Goal: Task Accomplishment & Management: Manage account settings

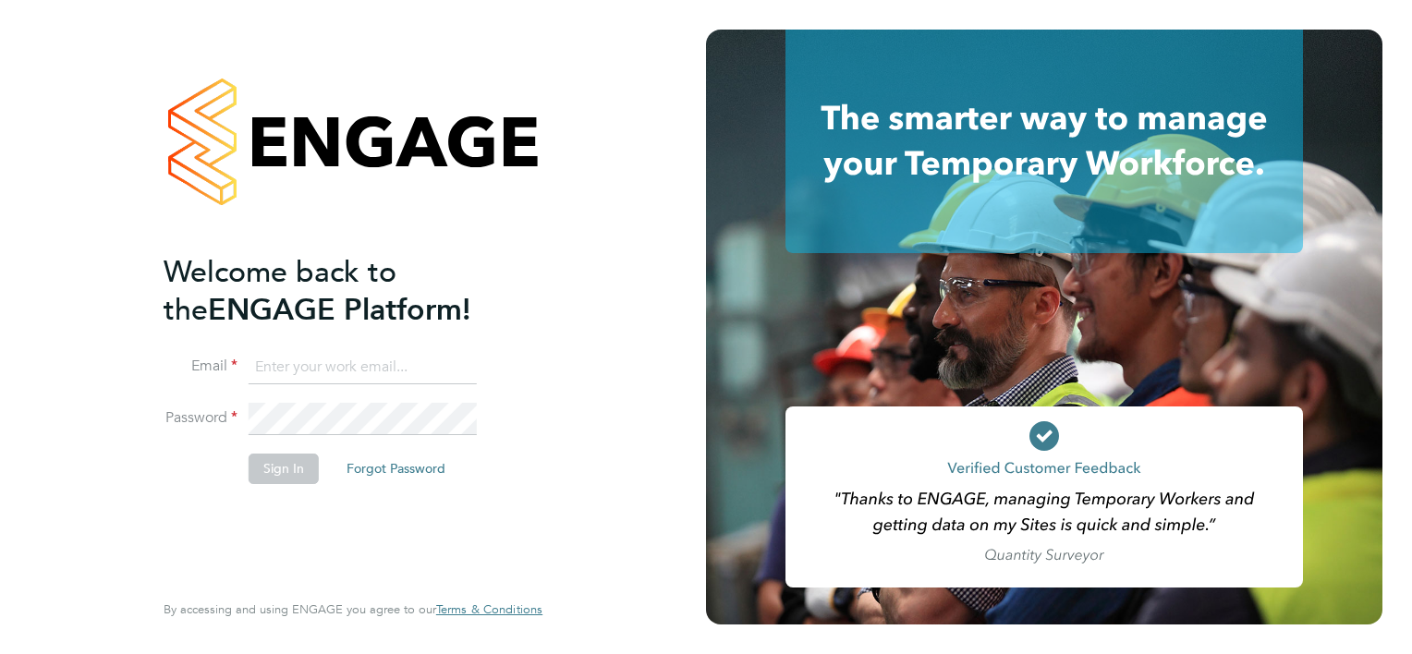
type input "[EMAIL_ADDRESS][PERSON_NAME][PERSON_NAME][DOMAIN_NAME]"
click at [275, 474] on button "Sign In" at bounding box center [284, 469] width 70 height 30
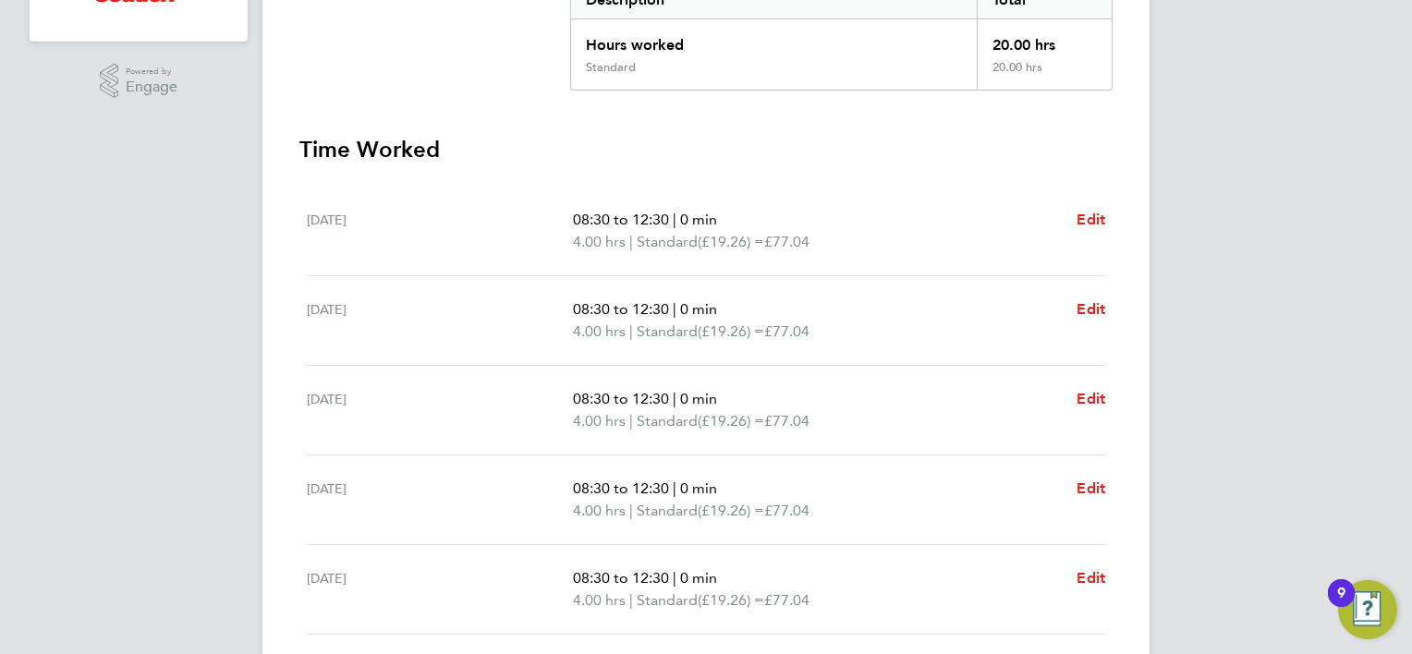
scroll to position [647, 0]
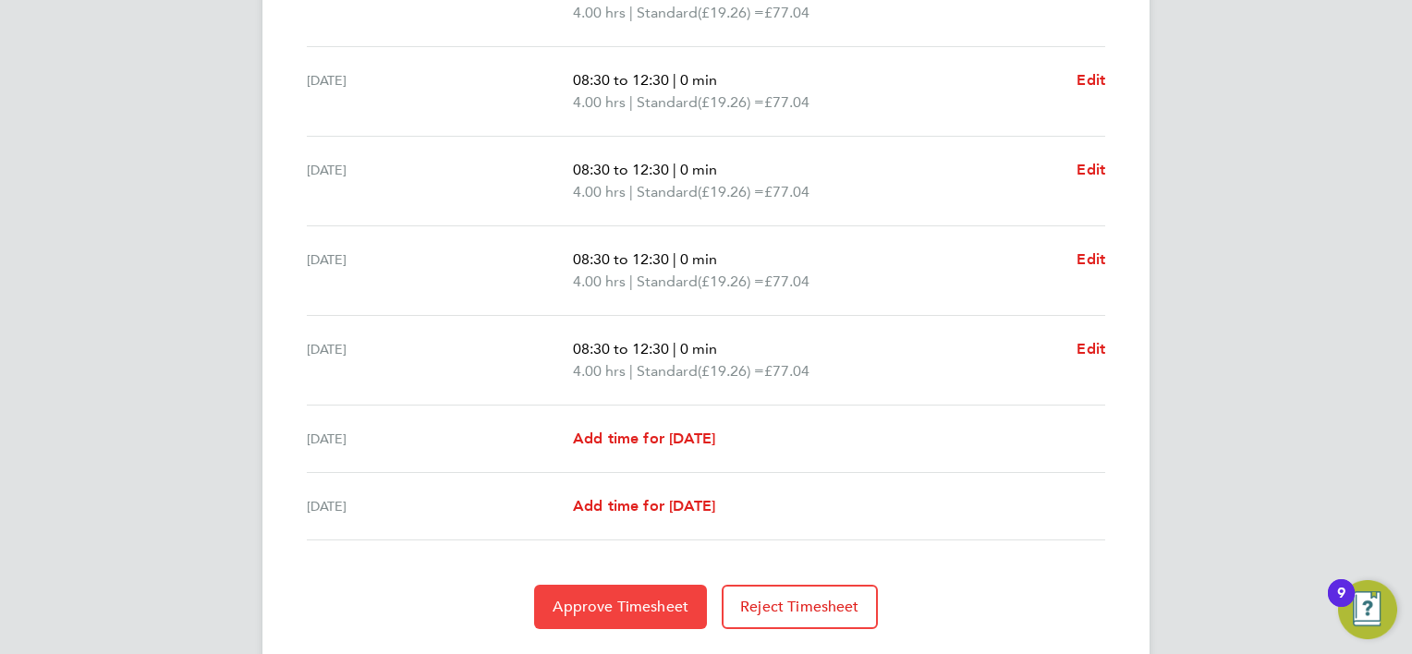
click at [667, 621] on button "Approve Timesheet" at bounding box center [620, 607] width 173 height 44
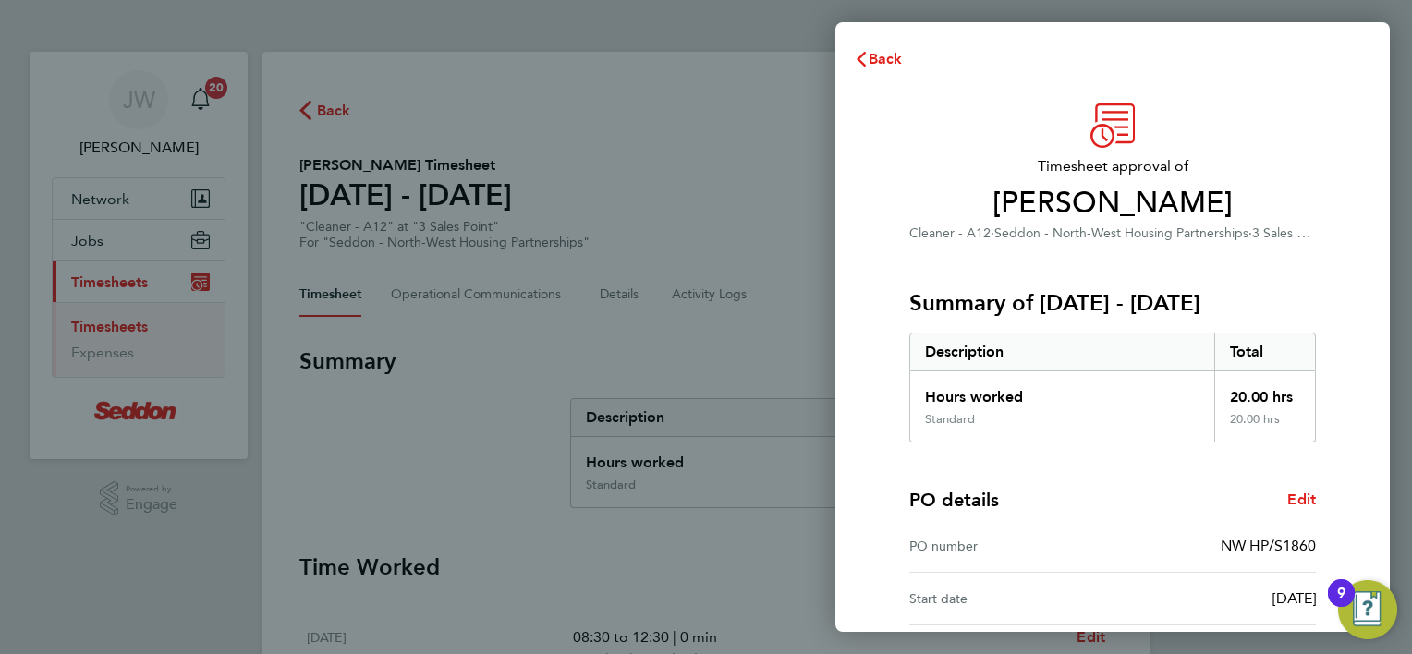
scroll to position [177, 0]
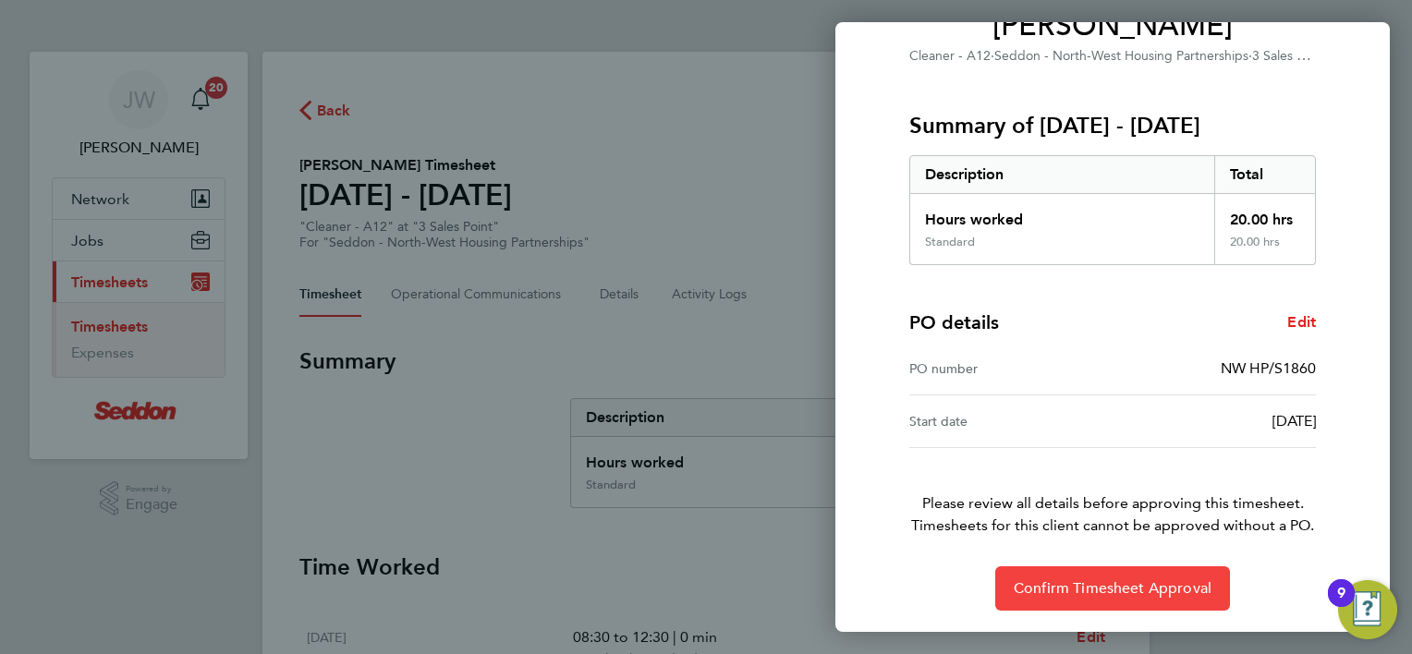
click at [1102, 582] on span "Confirm Timesheet Approval" at bounding box center [1113, 588] width 198 height 18
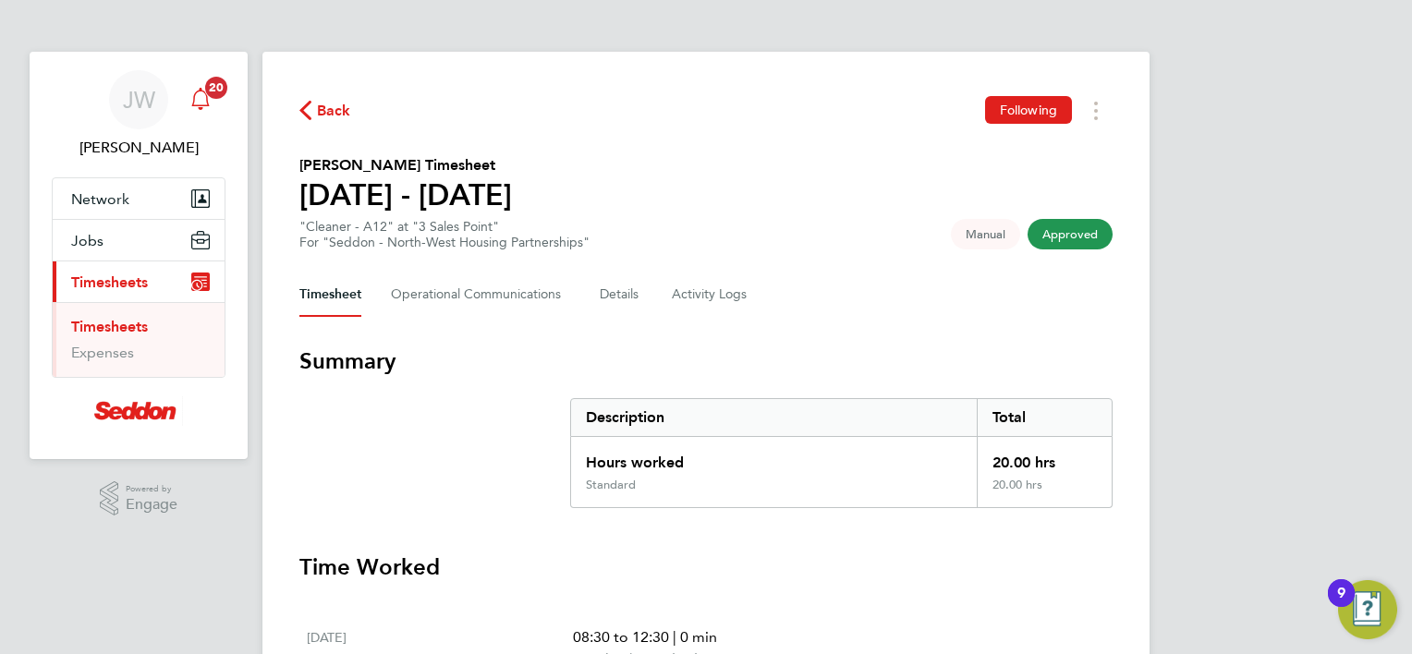
click at [207, 91] on span "20" at bounding box center [216, 88] width 22 height 22
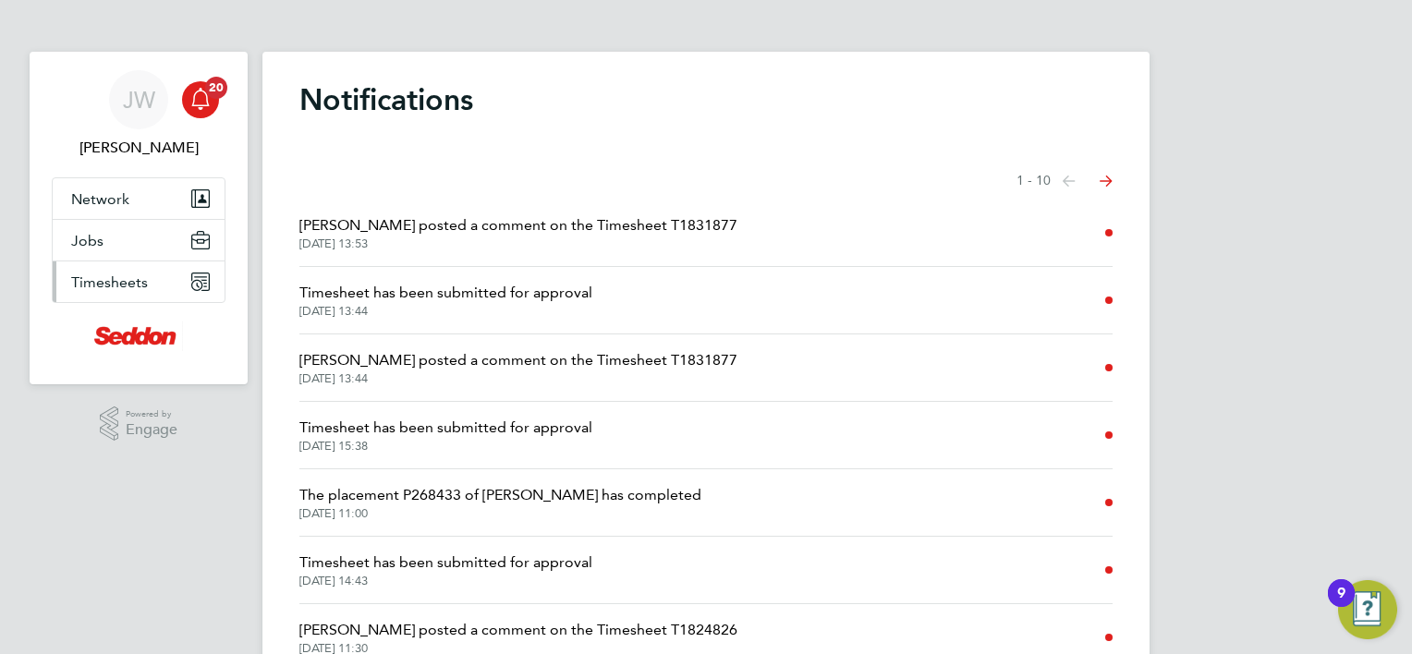
click at [170, 266] on button "Timesheets" at bounding box center [139, 282] width 172 height 41
click at [413, 355] on span "Jack Berry posted a comment on the Timesheet T1831877" at bounding box center [518, 360] width 438 height 22
click at [371, 303] on span "Timesheet has been submitted for approval" at bounding box center [445, 293] width 293 height 22
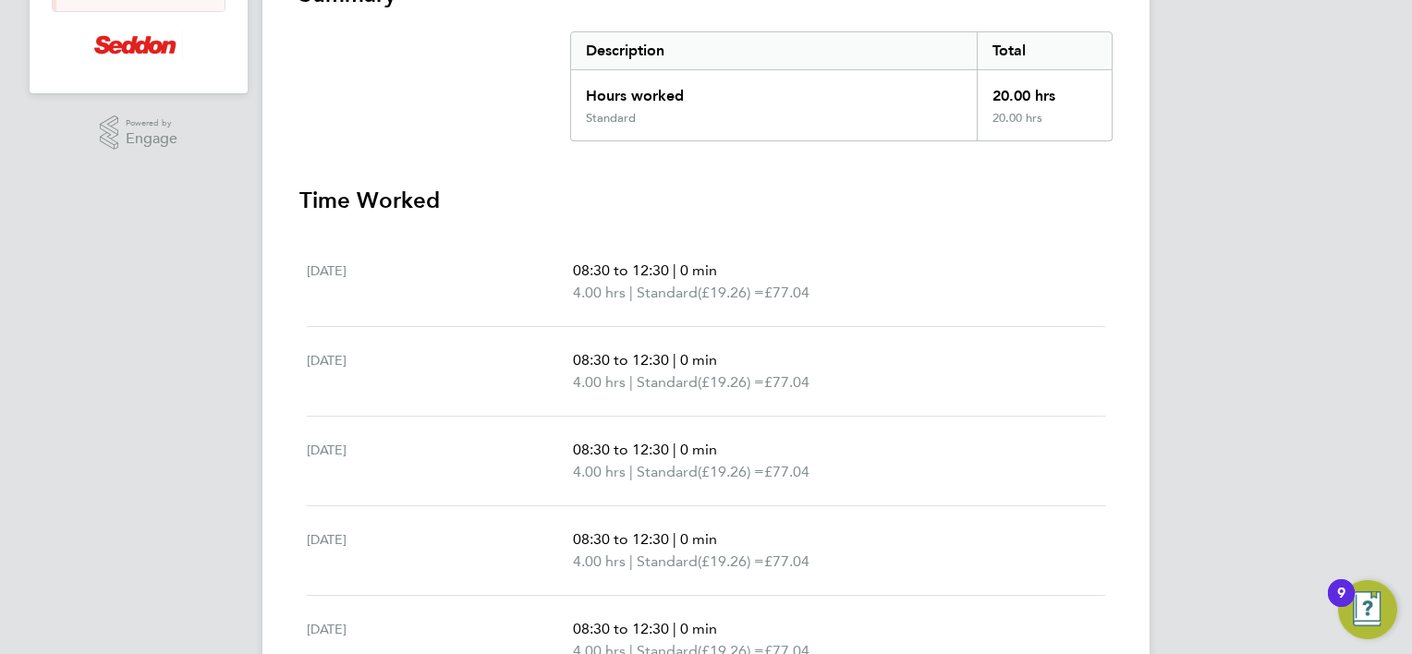
scroll to position [48, 0]
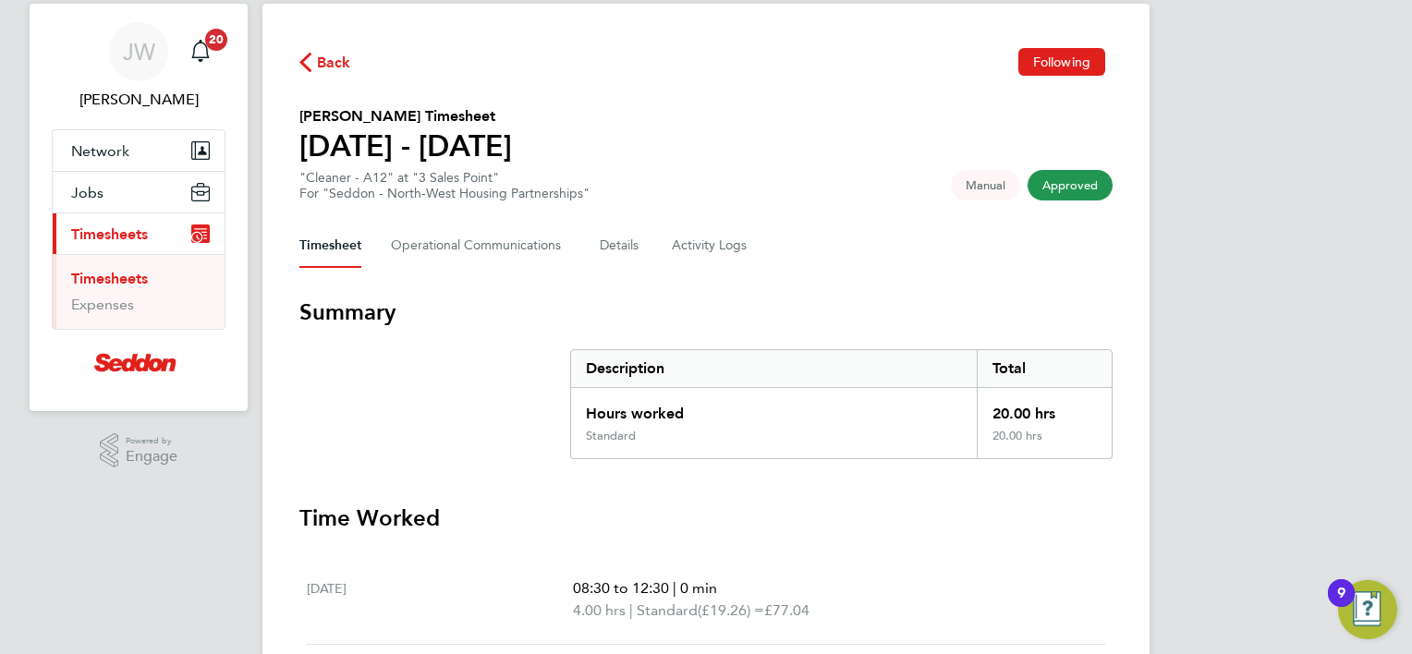
click at [329, 81] on div "Back Following Catherine Rathbone's Timesheet 22 - 28 Sept 2025 "Cleaner - A12"…" at bounding box center [705, 593] width 887 height 1179
click at [329, 70] on span "Back" at bounding box center [334, 63] width 34 height 22
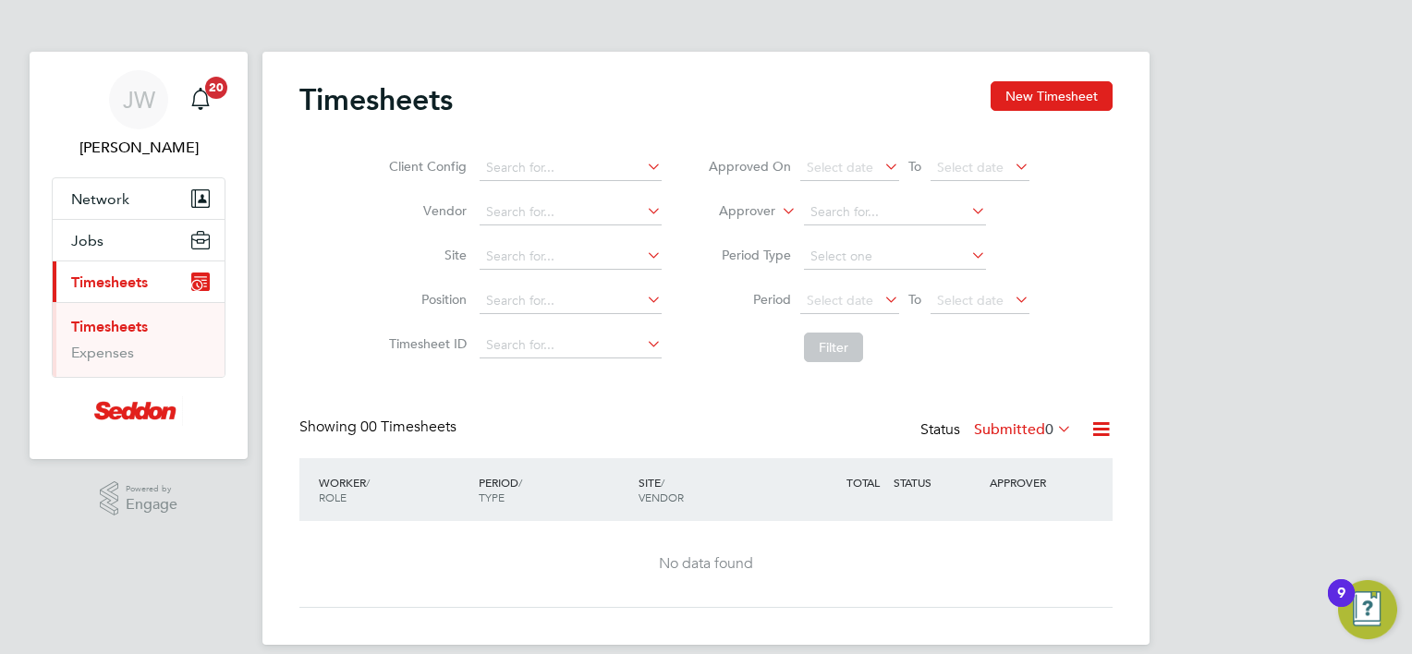
click at [163, 288] on button "Current page: Timesheets" at bounding box center [139, 282] width 172 height 41
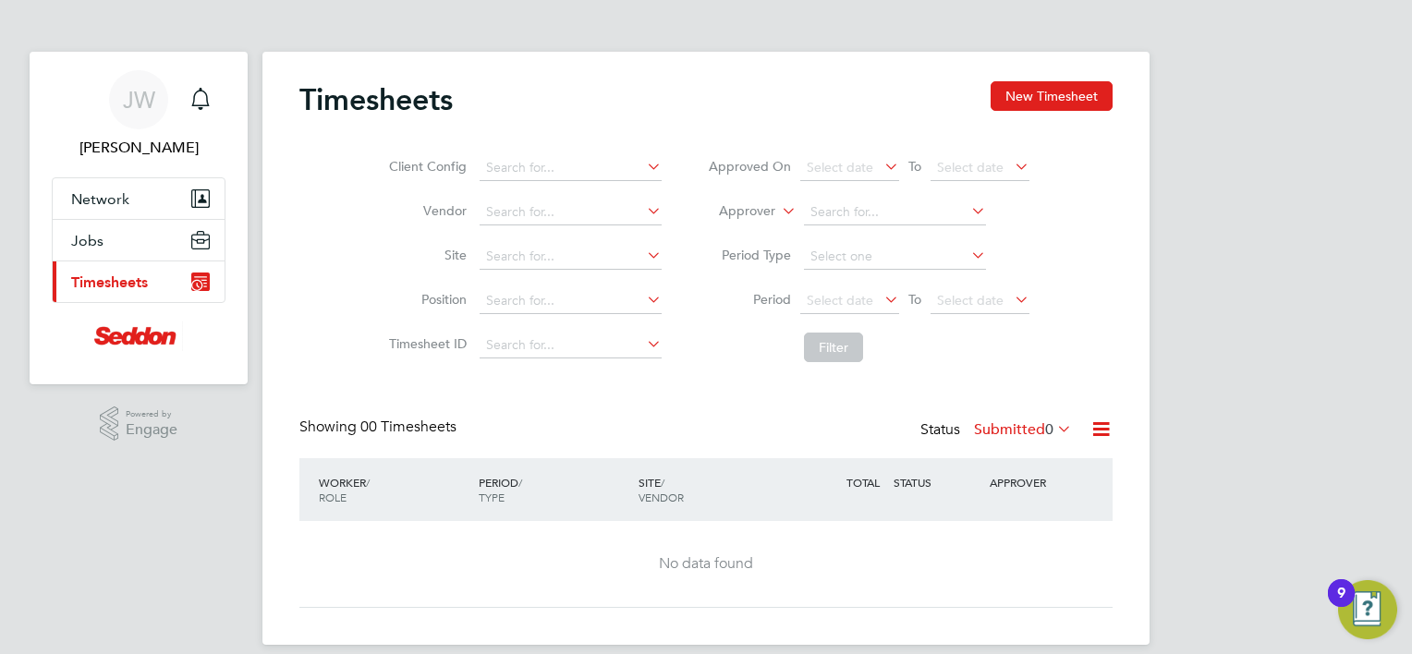
click at [170, 271] on button "Current page: Timesheets" at bounding box center [139, 282] width 172 height 41
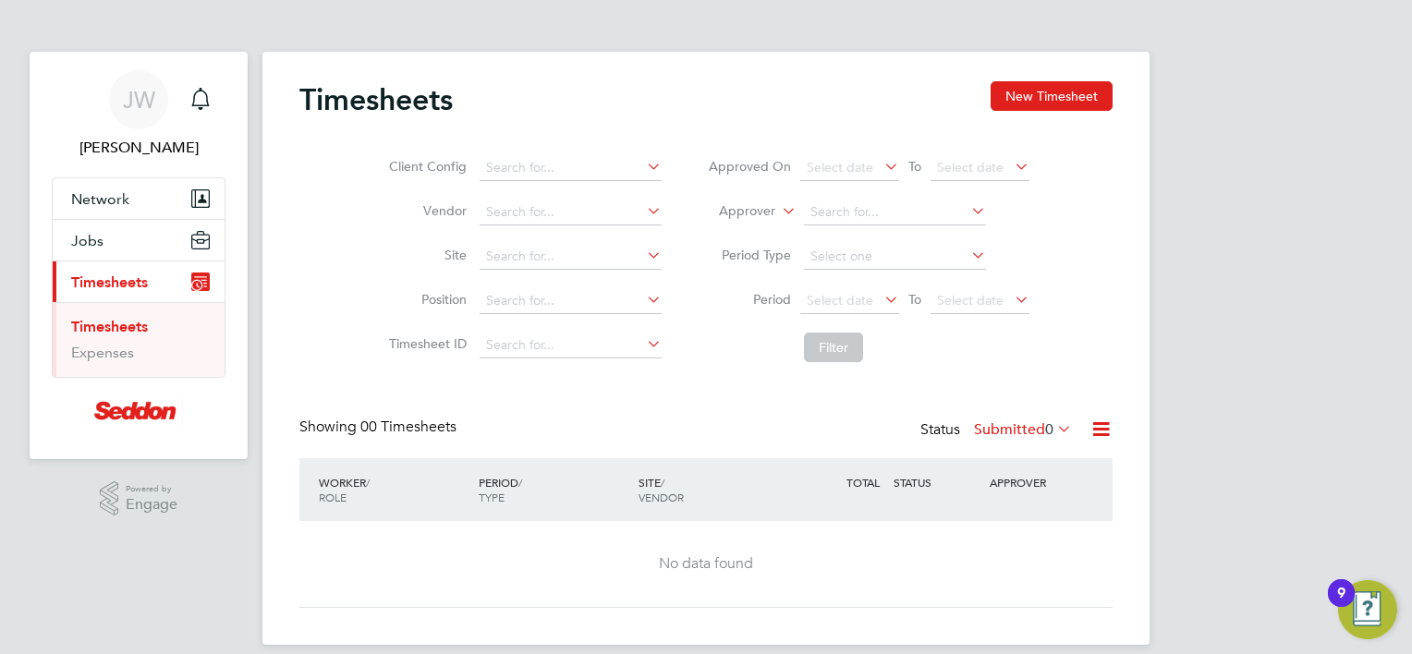
click at [107, 316] on ul "Timesheets Expenses" at bounding box center [139, 339] width 172 height 75
click at [110, 324] on link "Timesheets" at bounding box center [109, 327] width 77 height 18
click at [205, 93] on icon "Main navigation" at bounding box center [200, 99] width 22 height 22
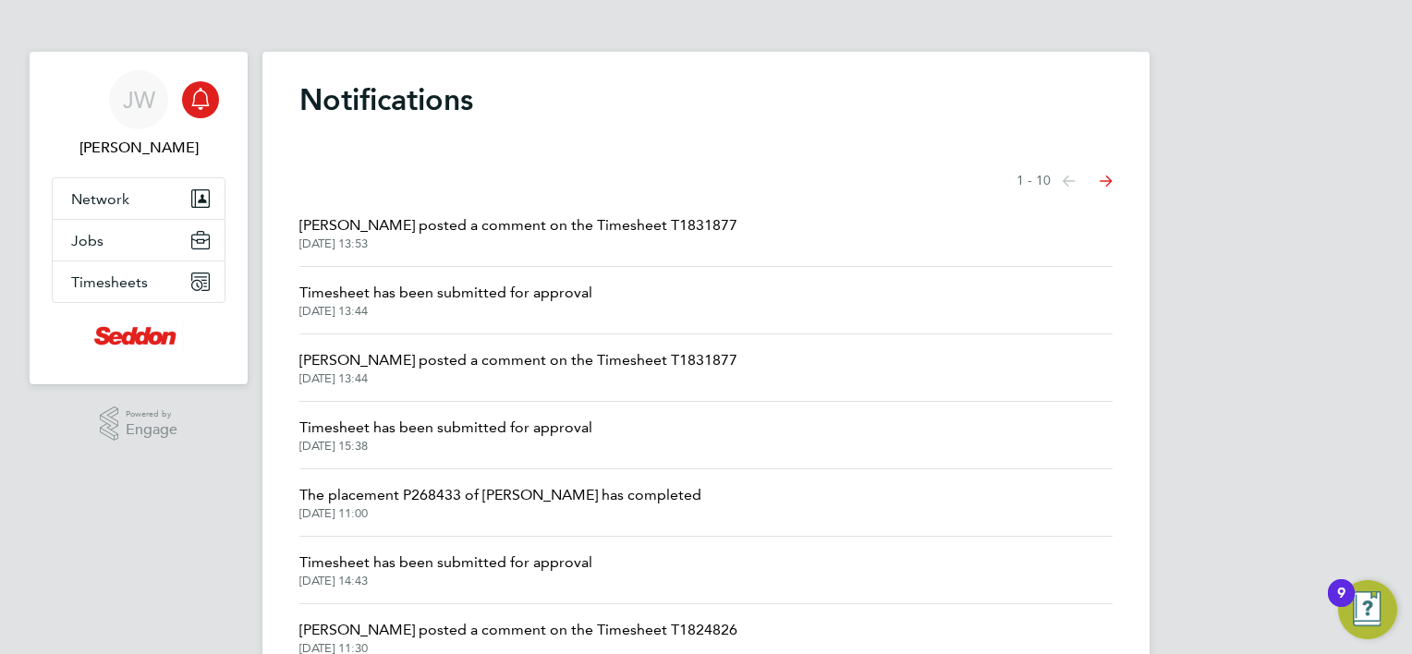
click at [396, 437] on span "Timesheet has been submitted for approval" at bounding box center [445, 428] width 293 height 22
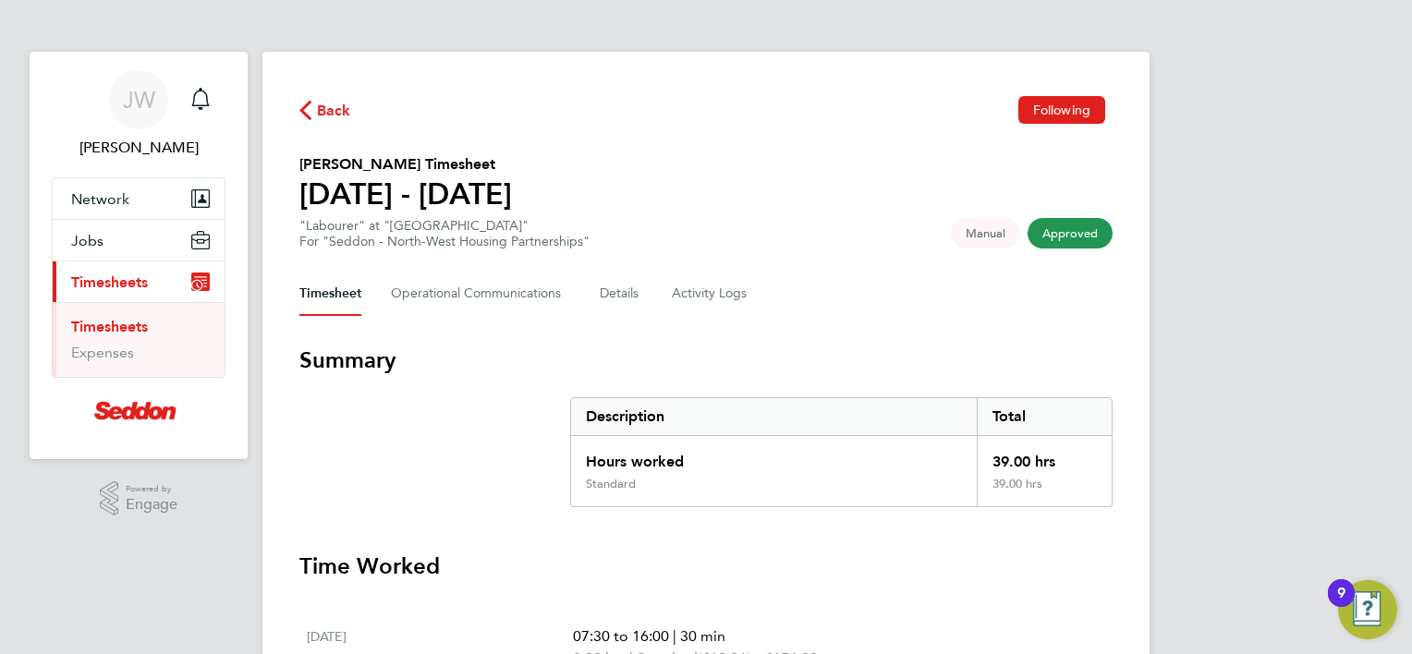
click at [308, 107] on icon "button" at bounding box center [305, 110] width 12 height 19
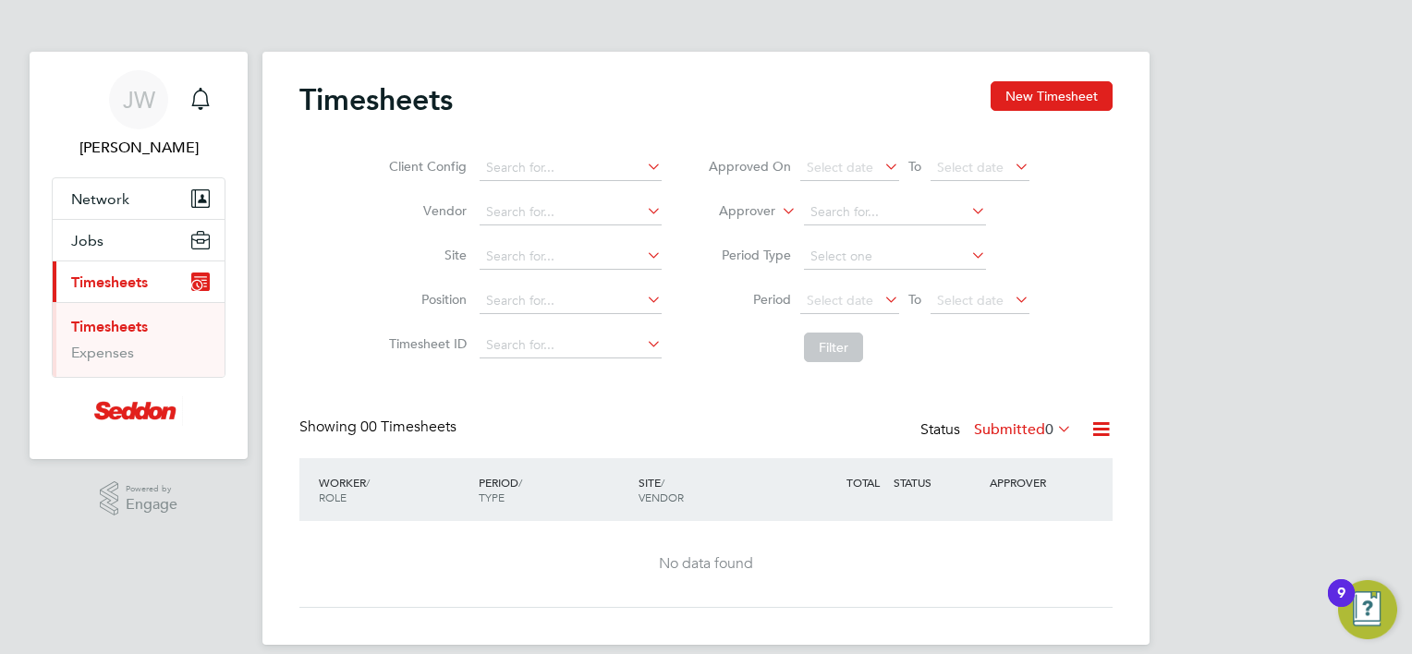
click at [143, 269] on button "Current page: Timesheets" at bounding box center [139, 282] width 172 height 41
click at [143, 274] on span "Timesheets" at bounding box center [109, 283] width 77 height 18
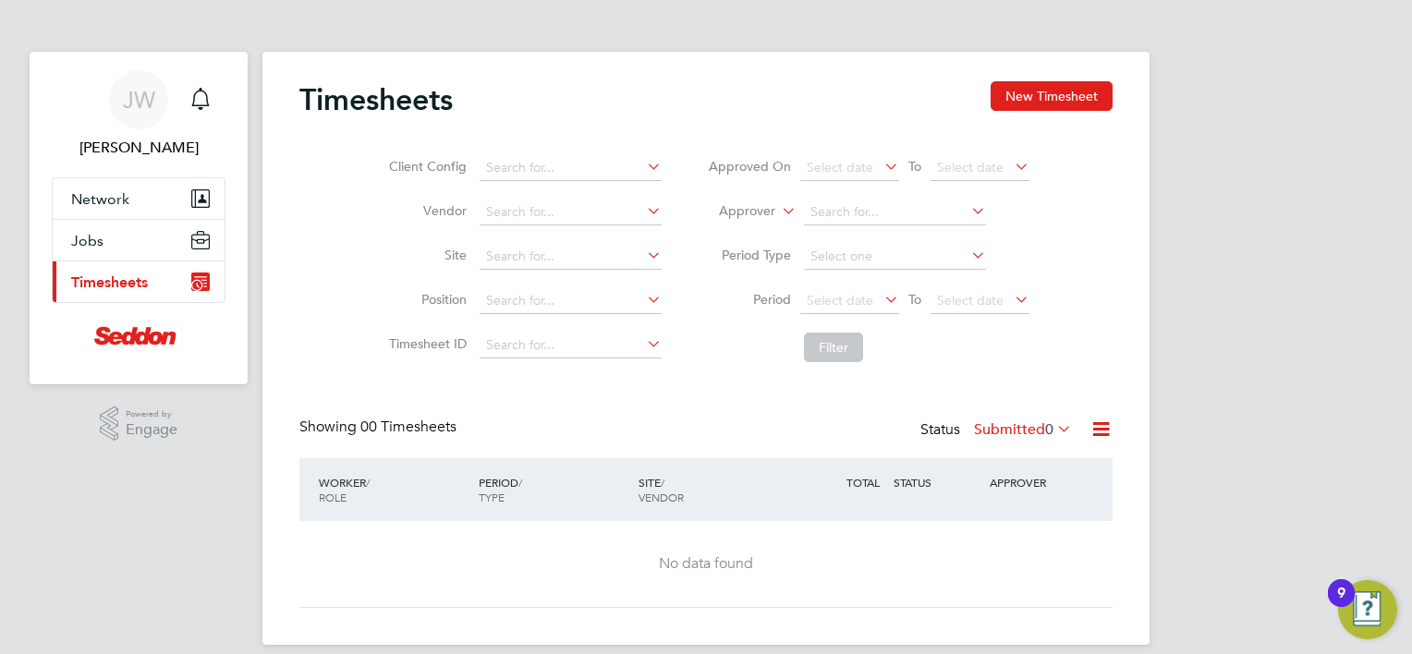
click at [144, 274] on span "Timesheets" at bounding box center [109, 283] width 77 height 18
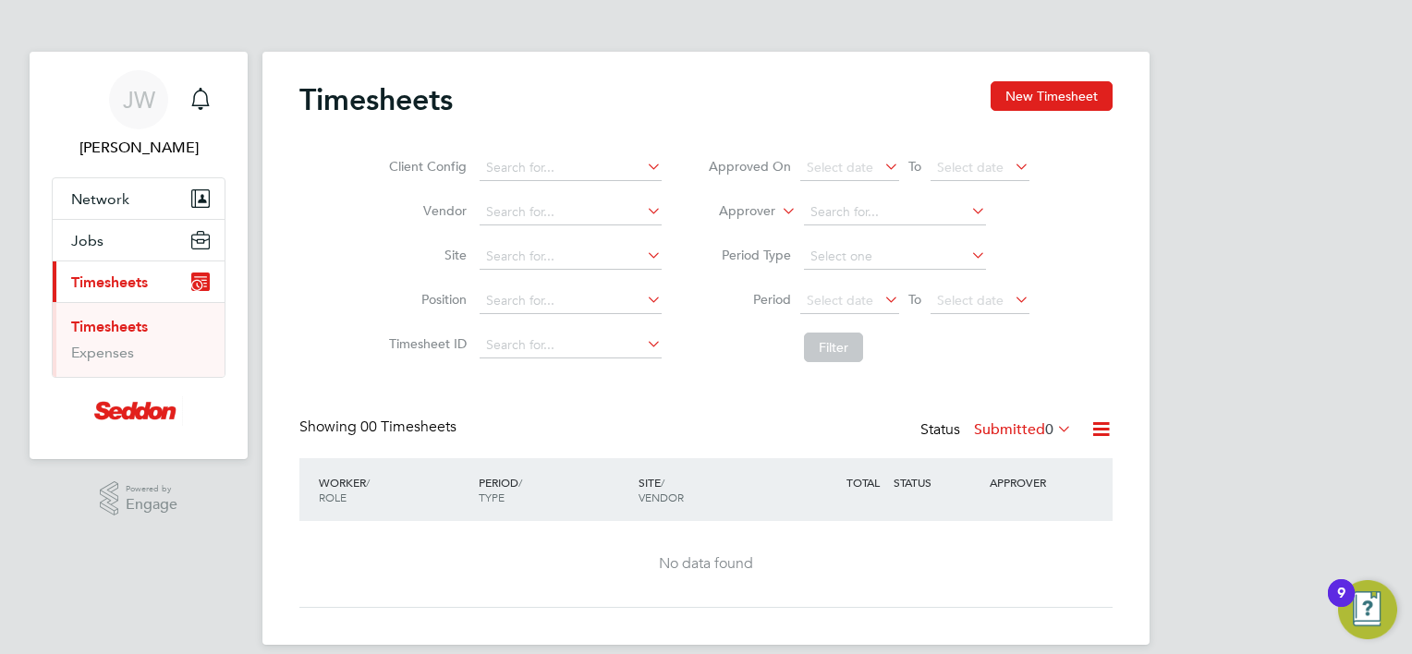
click at [145, 269] on button "Current page: Timesheets" at bounding box center [139, 282] width 172 height 41
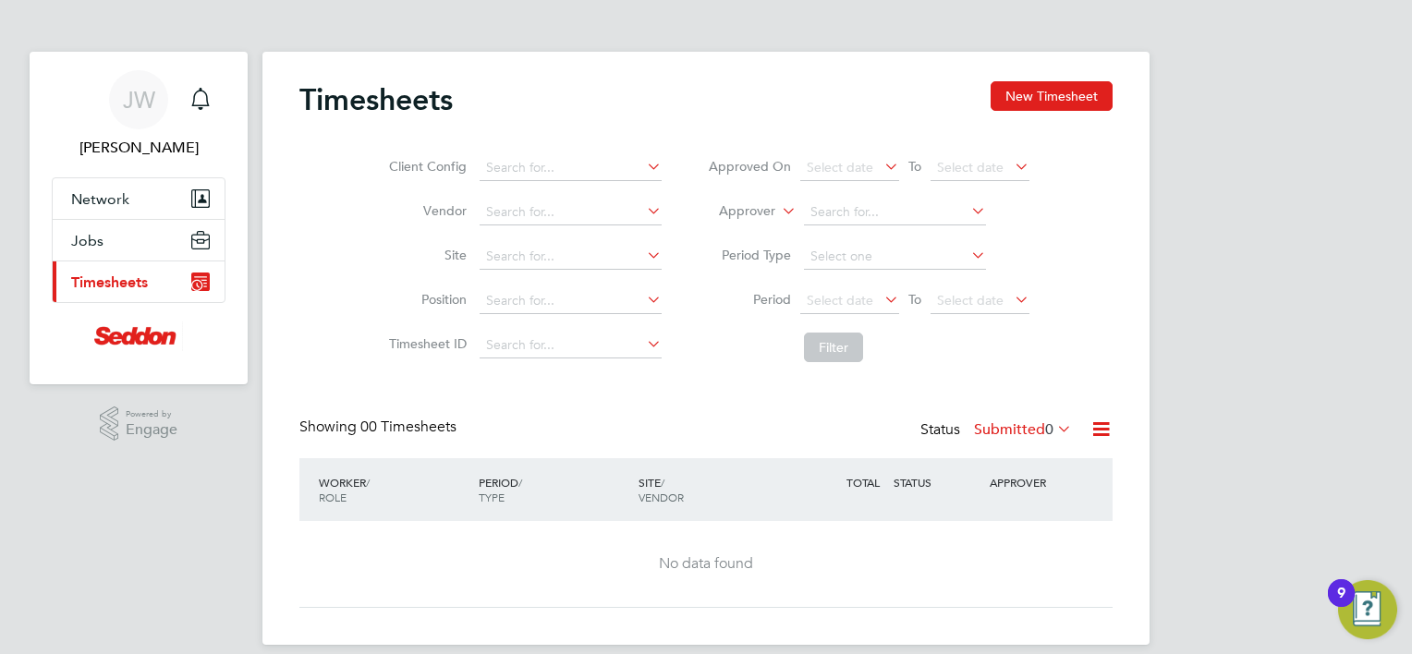
click at [137, 269] on button "Current page: Timesheets" at bounding box center [139, 282] width 172 height 41
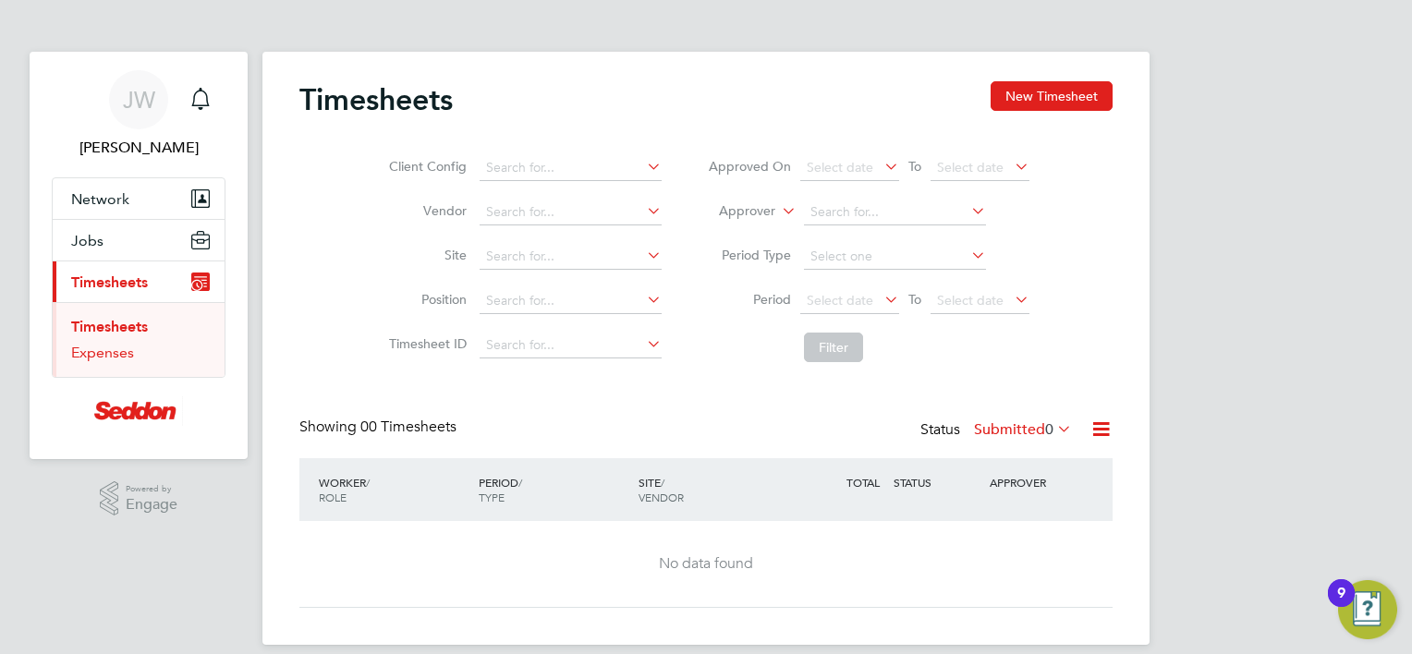
click at [124, 357] on link "Expenses" at bounding box center [102, 353] width 63 height 18
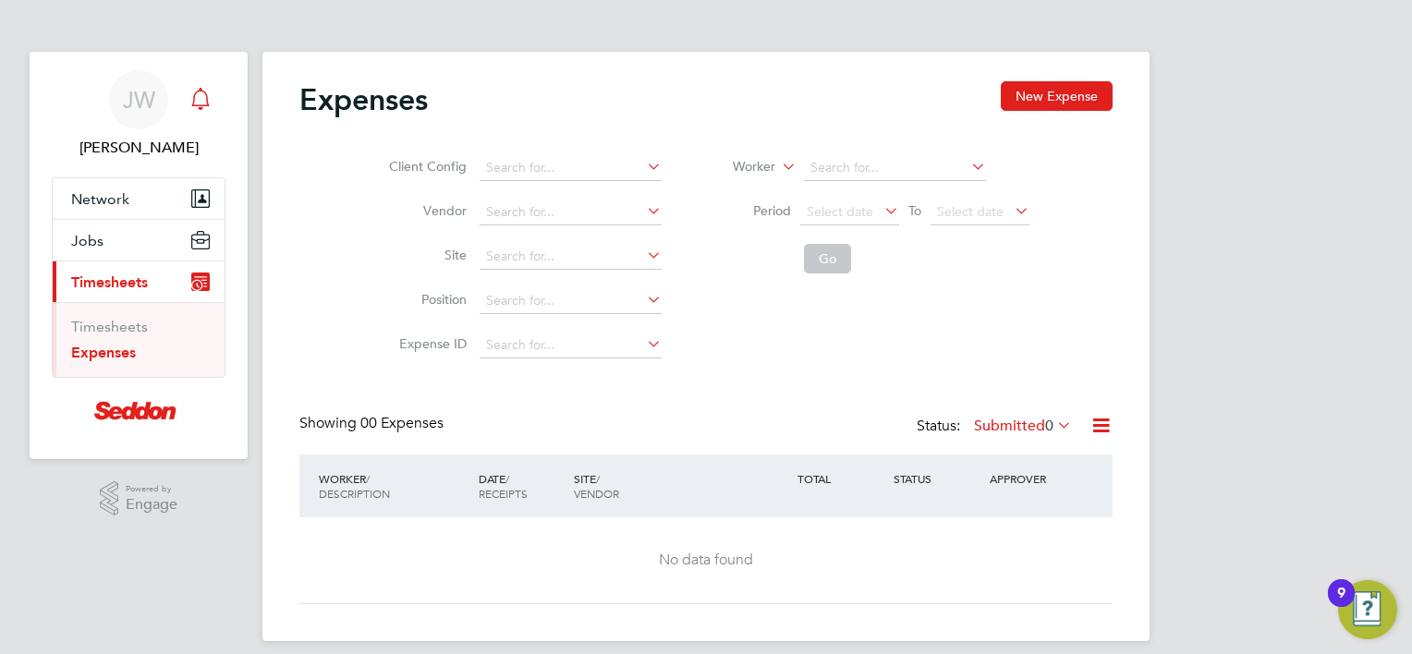
click at [204, 101] on icon "Main navigation" at bounding box center [200, 99] width 22 height 22
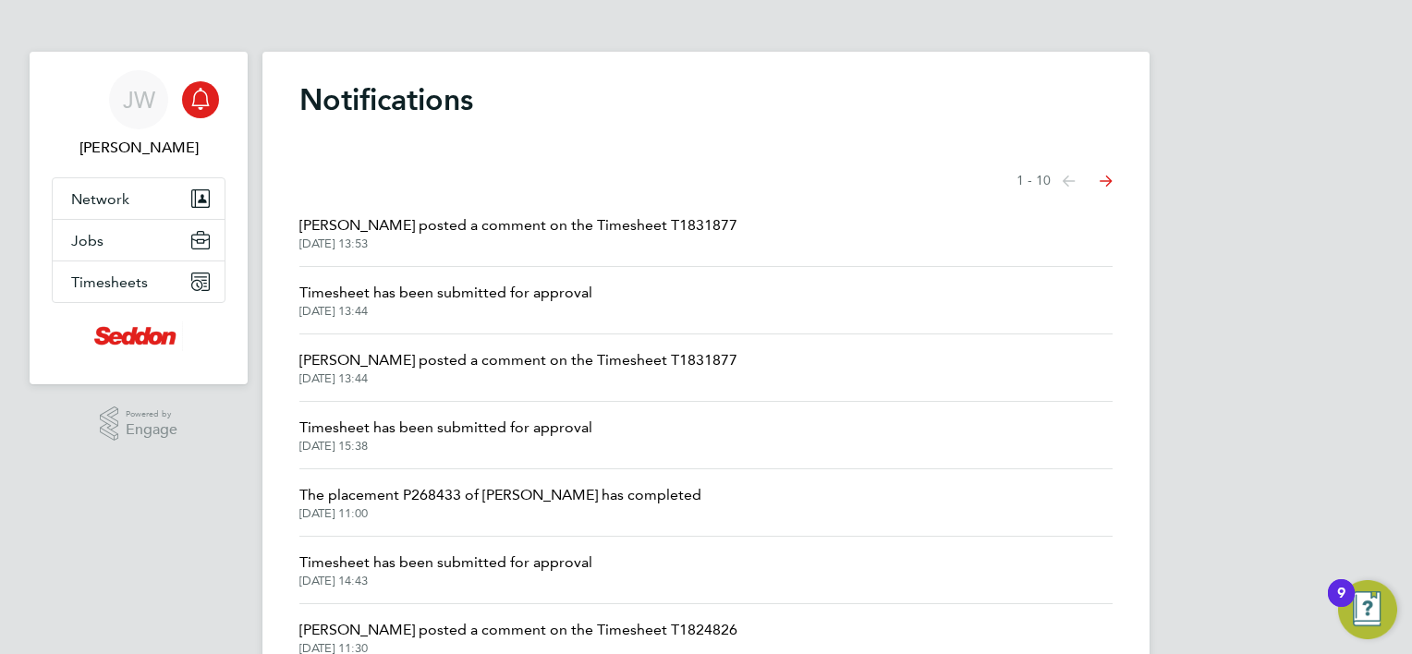
click at [416, 223] on span "Jack Berry posted a comment on the Timesheet T1831877" at bounding box center [518, 225] width 438 height 22
